Goal: Information Seeking & Learning: Learn about a topic

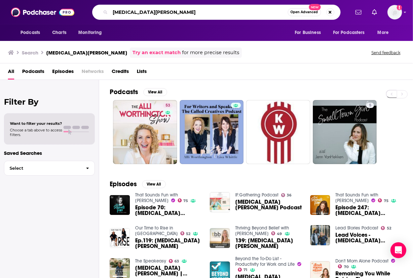
drag, startPoint x: 169, startPoint y: 9, endPoint x: 93, endPoint y: 18, distance: 76.2
click at [93, 18] on div "[MEDICAL_DATA][PERSON_NAME] Open Advanced New" at bounding box center [216, 12] width 248 height 15
type input "[PERSON_NAME]"
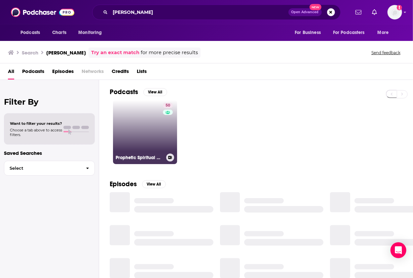
click at [152, 129] on link "50 Prophetic Spiritual Warfare | Deliverance, Healing with Prayer, Healing Scri…" at bounding box center [145, 132] width 64 height 64
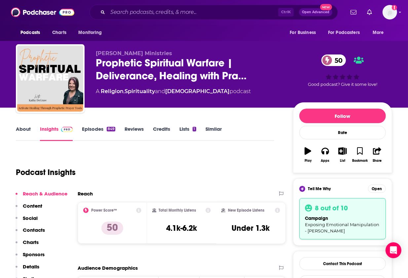
click at [17, 129] on link "About" at bounding box center [23, 133] width 15 height 15
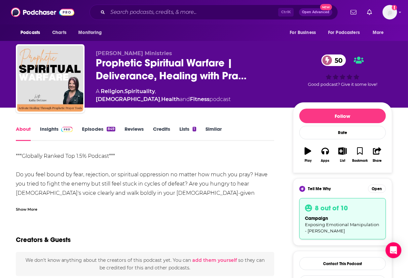
click at [25, 210] on div "Show More" at bounding box center [26, 209] width 21 height 6
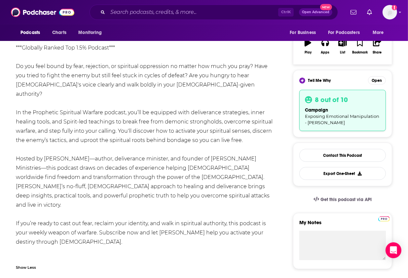
scroll to position [108, 0]
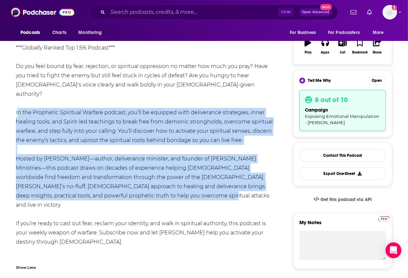
drag, startPoint x: 15, startPoint y: 102, endPoint x: 176, endPoint y: 188, distance: 182.8
copy div "In the Prophetic Spiritual Warfare podcast, you’ll be equipped with deliverance…"
click at [99, 257] on link "[URL][DOMAIN_NAME]" at bounding box center [69, 260] width 60 height 6
click at [196, 135] on div "***Globally Ranked Top 1.5% Podcast*** Do you feel bound by fear, rejection, or…" at bounding box center [145, 158] width 258 height 231
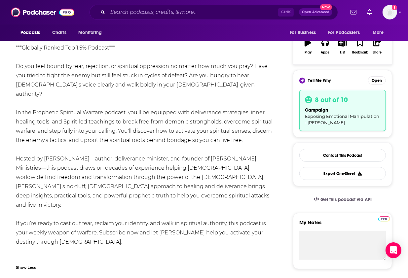
scroll to position [0, 0]
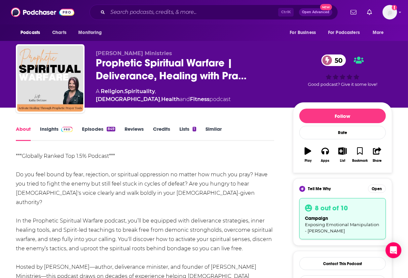
click at [62, 128] on img at bounding box center [67, 129] width 12 height 5
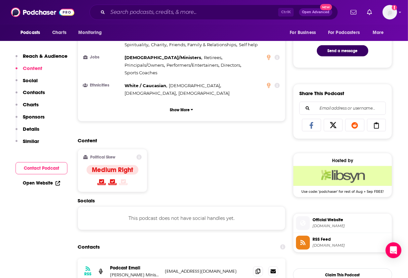
scroll to position [412, 0]
